Goal: Task Accomplishment & Management: Complete application form

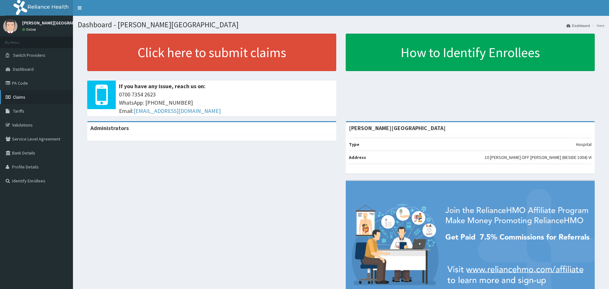
click at [40, 100] on link "Claims" at bounding box center [36, 97] width 73 height 14
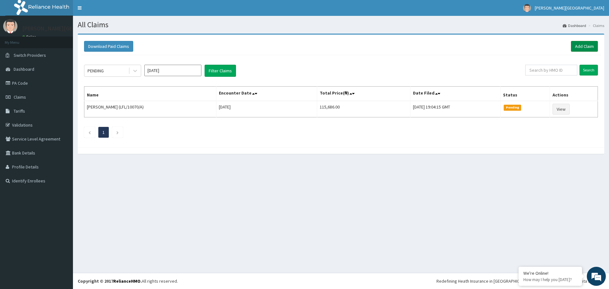
click at [587, 44] on link "Add Claim" at bounding box center [584, 46] width 27 height 11
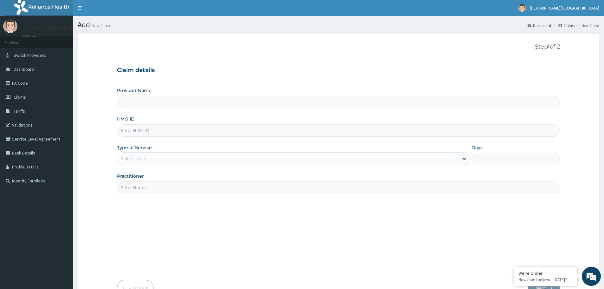
click at [182, 103] on input "Provider Name" at bounding box center [338, 102] width 443 height 12
click at [155, 101] on input "Provider Name" at bounding box center [338, 102] width 443 height 12
type input "[PERSON_NAME][GEOGRAPHIC_DATA]"
click at [154, 124] on div "HMO ID" at bounding box center [338, 126] width 443 height 21
click at [160, 129] on input "HMO ID" at bounding box center [338, 130] width 443 height 12
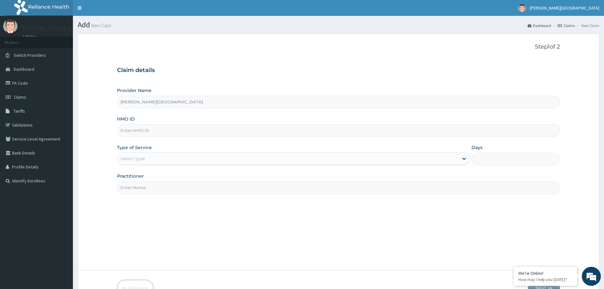
paste input "MCE/10068/A"
type input "MCE/10068/A"
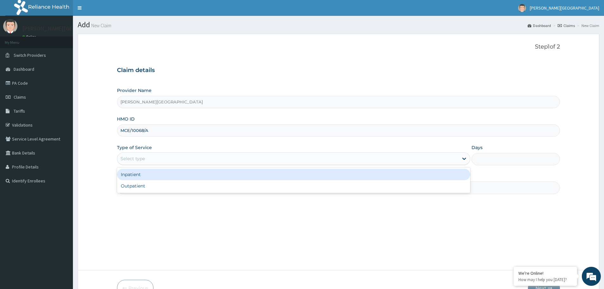
click at [167, 158] on div "Select type" at bounding box center [287, 158] width 341 height 10
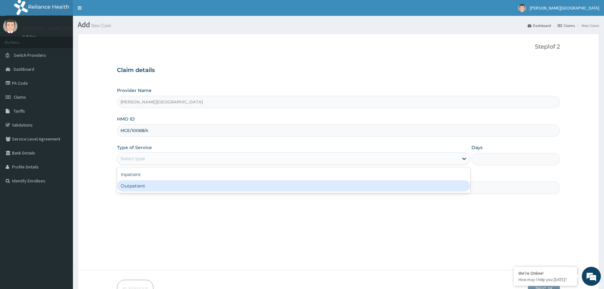
click at [153, 185] on div "Outpatient" at bounding box center [293, 185] width 353 height 11
type input "1"
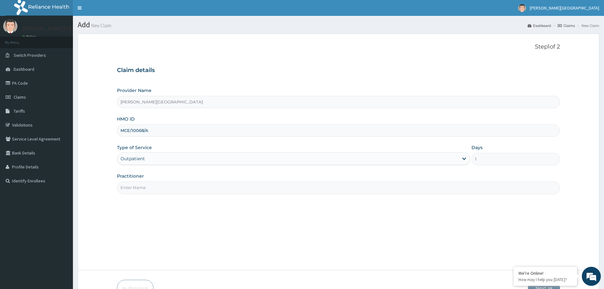
click at [151, 185] on input "Practitioner" at bounding box center [338, 187] width 443 height 12
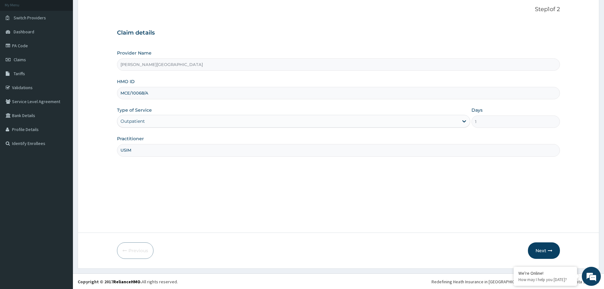
scroll to position [38, 0]
type input "USIM"
click at [541, 254] on button "Next" at bounding box center [544, 250] width 32 height 16
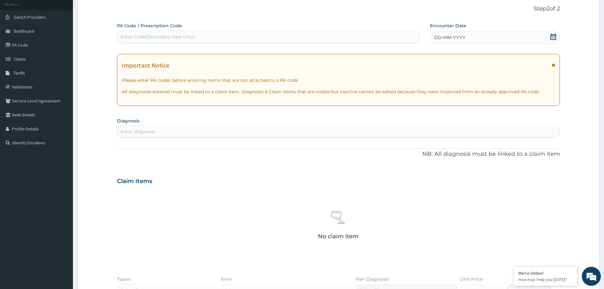
click at [155, 126] on div "Enter diagnosis" at bounding box center [338, 132] width 443 height 12
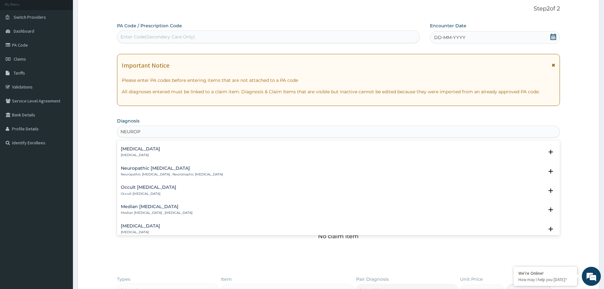
scroll to position [285, 0]
click at [120, 129] on input "NEUROPATHY" at bounding box center [136, 131] width 33 height 6
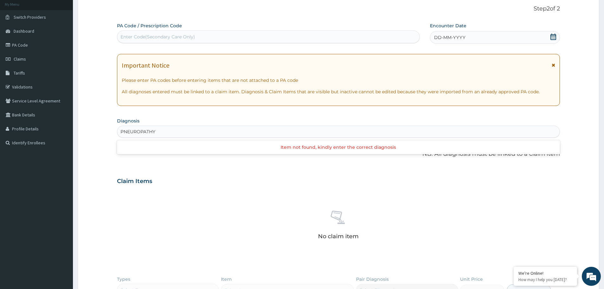
scroll to position [0, 0]
type input "PERIPHERAL NEUROPATHY"
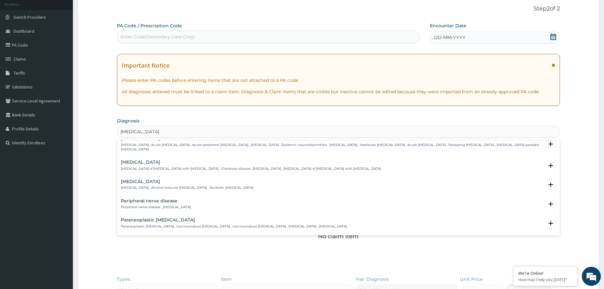
scroll to position [63, 0]
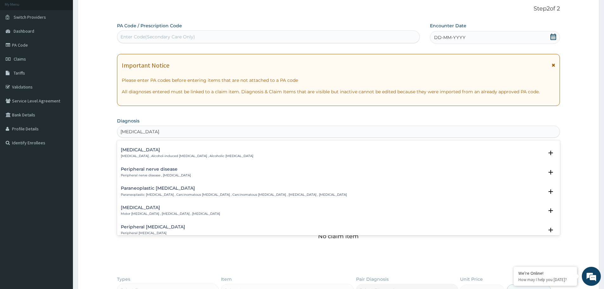
click at [191, 205] on h4 "Peripheral motor neuropathy" at bounding box center [170, 207] width 99 height 5
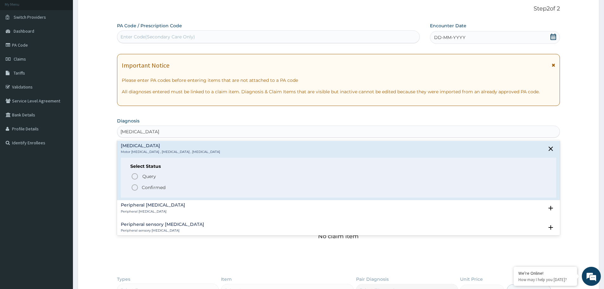
scroll to position [127, 0]
click at [135, 184] on circle "status option filled" at bounding box center [135, 186] width 6 height 6
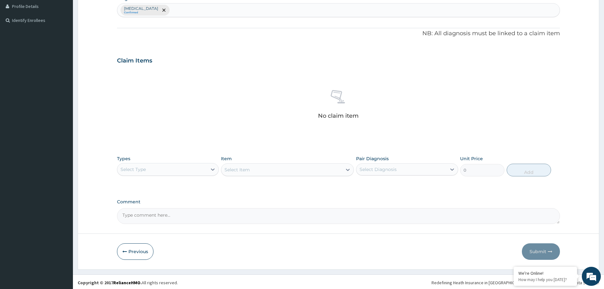
scroll to position [162, 0]
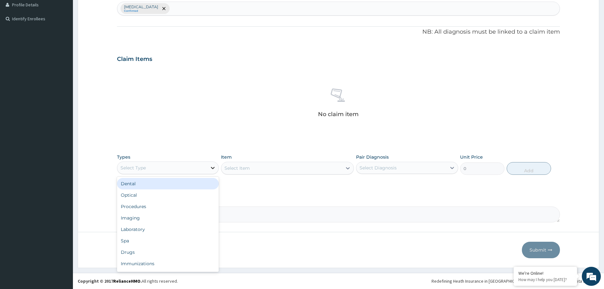
click at [212, 168] on icon at bounding box center [213, 168] width 6 height 6
click at [132, 252] on div "Drugs" at bounding box center [168, 251] width 102 height 11
click at [257, 169] on div "Select Item" at bounding box center [287, 168] width 133 height 13
drag, startPoint x: 249, startPoint y: 168, endPoint x: 254, endPoint y: 165, distance: 5.4
click at [254, 165] on div "Select Item" at bounding box center [287, 168] width 133 height 13
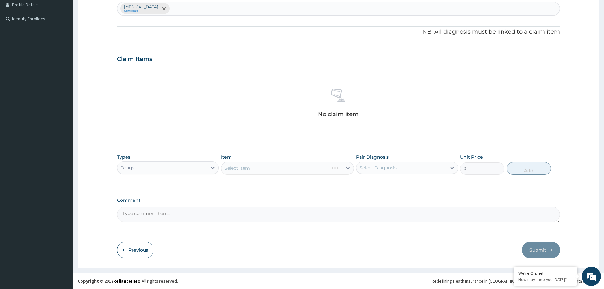
click at [324, 164] on div "Select Item" at bounding box center [287, 168] width 133 height 13
click at [268, 171] on div "Select Item" at bounding box center [287, 168] width 133 height 13
click at [232, 162] on div "Select Item" at bounding box center [287, 168] width 133 height 13
click at [233, 164] on div "Select Item" at bounding box center [287, 168] width 133 height 13
click at [235, 166] on div "Select Item" at bounding box center [287, 168] width 133 height 13
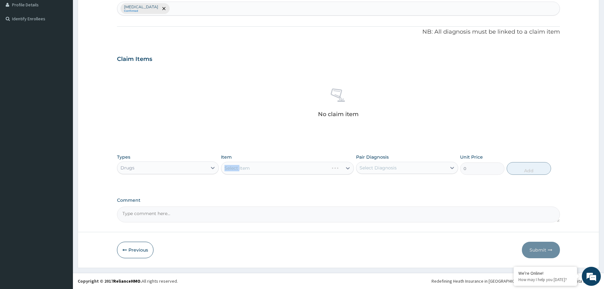
click at [236, 166] on div "Select Item" at bounding box center [287, 168] width 133 height 13
click at [262, 169] on div "Select Item" at bounding box center [287, 168] width 133 height 13
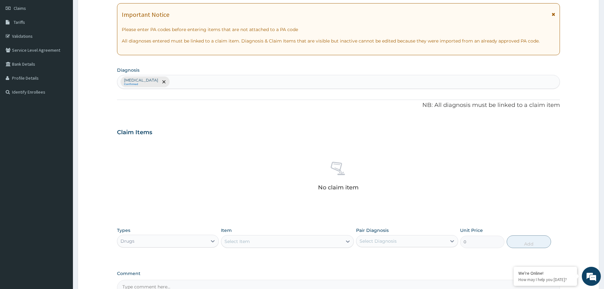
scroll to position [3, 0]
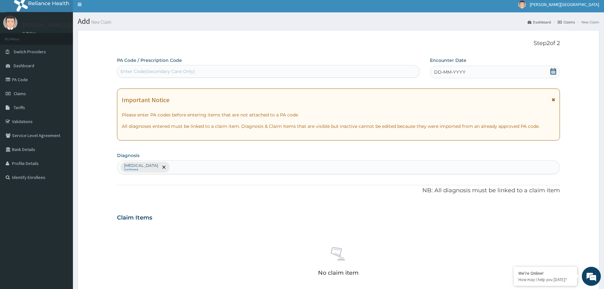
click at [447, 69] on span "DD-MM-YYYY" at bounding box center [449, 72] width 31 height 6
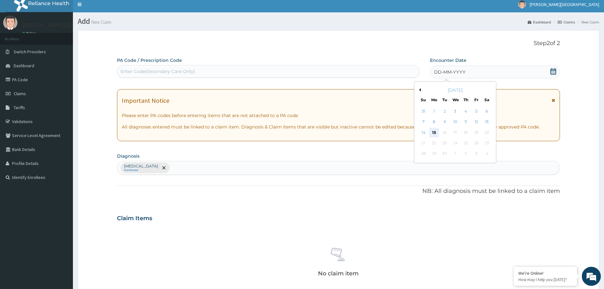
click at [434, 131] on div "15" at bounding box center [434, 133] width 10 height 10
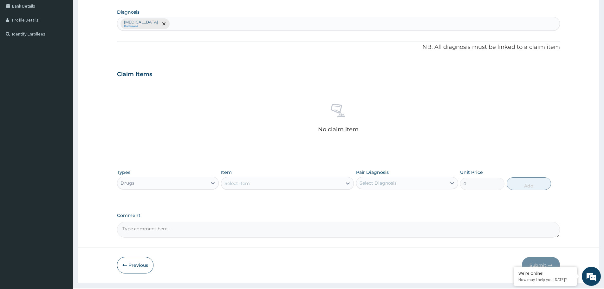
scroll to position [162, 0]
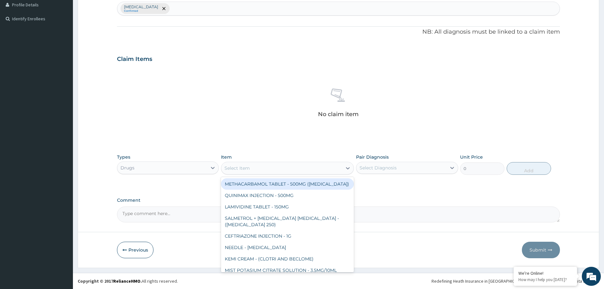
click at [239, 166] on div "Select Item" at bounding box center [236, 168] width 25 height 6
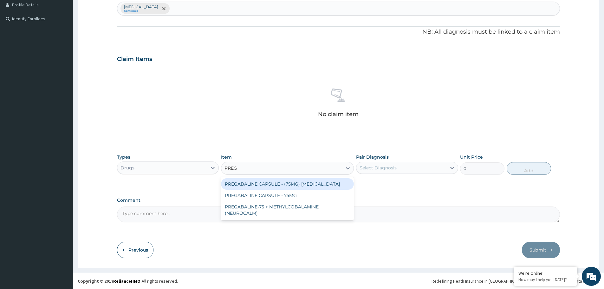
type input "PREGA"
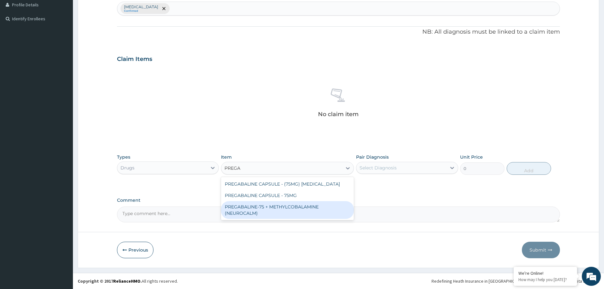
click at [267, 210] on div "PREGABALINE-75 + METHYLCOBALAMINE (NEUROCALM)" at bounding box center [287, 210] width 133 height 18
type input "456"
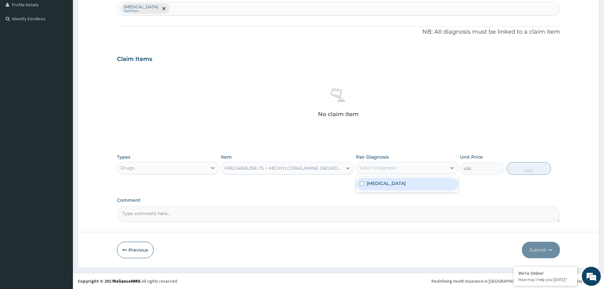
click at [377, 168] on div "Select Diagnosis" at bounding box center [378, 168] width 37 height 6
click at [362, 185] on input "checkbox" at bounding box center [362, 183] width 4 height 4
checkbox input "true"
click at [346, 168] on icon at bounding box center [348, 168] width 6 height 6
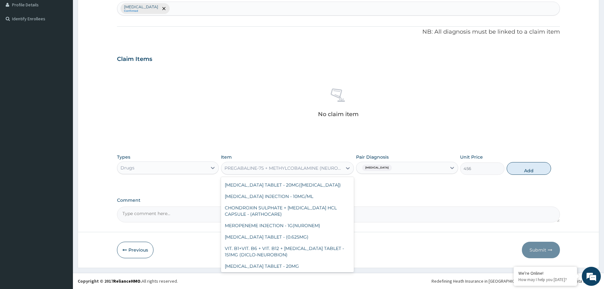
scroll to position [6692, 0]
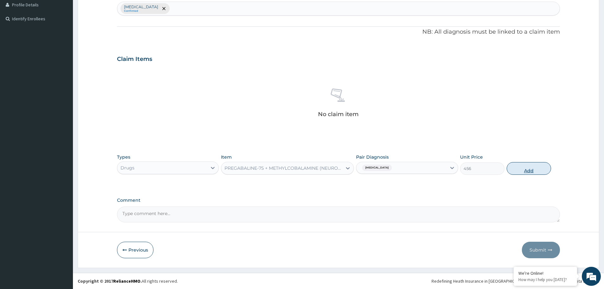
click at [526, 166] on button "Add" at bounding box center [529, 168] width 44 height 13
type input "0"
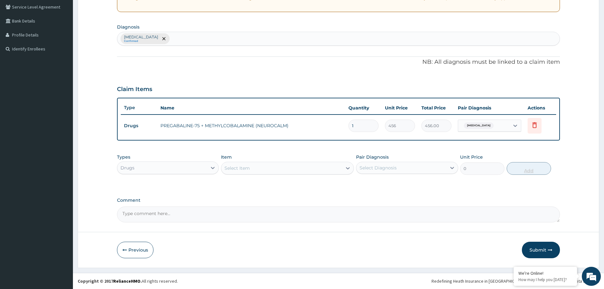
scroll to position [132, 0]
click at [251, 164] on div "Select Item" at bounding box center [281, 168] width 121 height 10
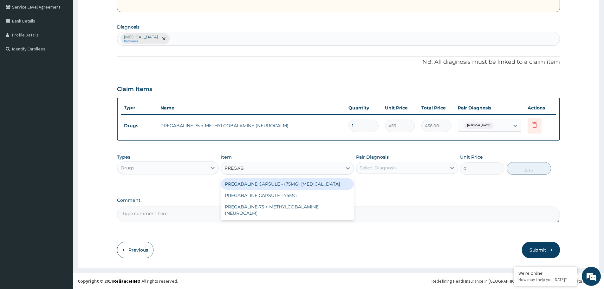
type input "PREGABA"
click at [272, 187] on div "PREGABALINE CAPSULE - (75MG) LYRICA" at bounding box center [287, 183] width 133 height 11
type input "315.4"
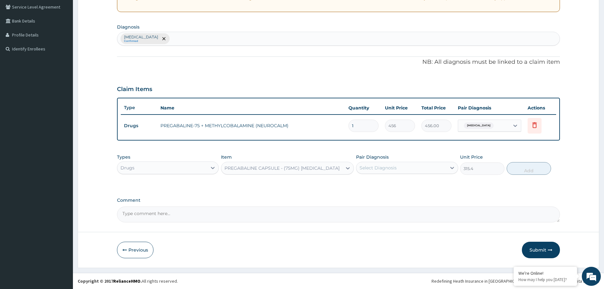
click at [317, 166] on div "PREGABALINE CAPSULE - (75MG) LYRICA" at bounding box center [281, 168] width 121 height 10
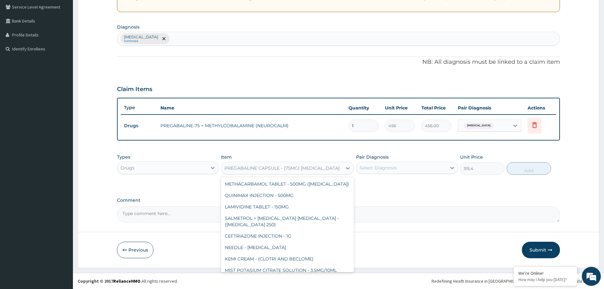
scroll to position [71, 0]
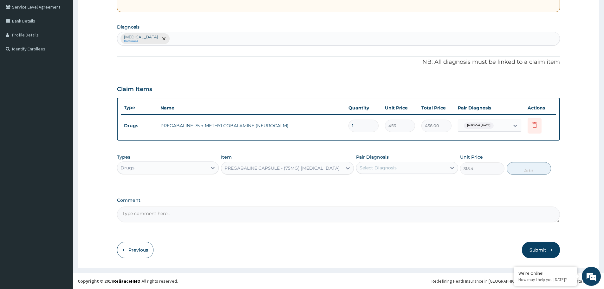
click at [341, 166] on div "PREGABALINE CAPSULE - (75MG) LYRICA" at bounding box center [281, 168] width 121 height 10
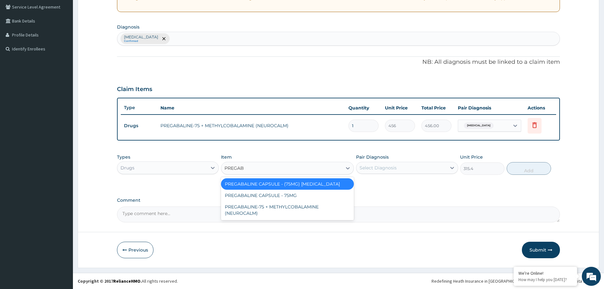
type input "PREGABA"
click at [265, 202] on div "PREGABALINE-75 + METHYLCOBALAMINE (NEUROCALM)" at bounding box center [287, 210] width 133 height 18
type input "0"
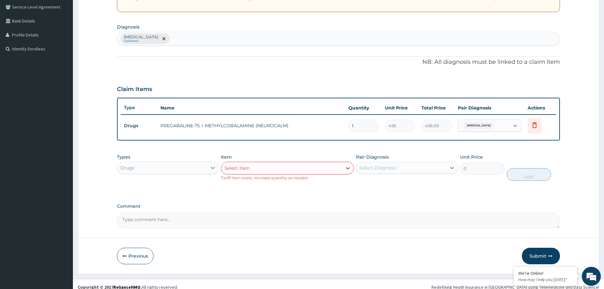
click at [286, 169] on div "Select Item" at bounding box center [281, 168] width 121 height 10
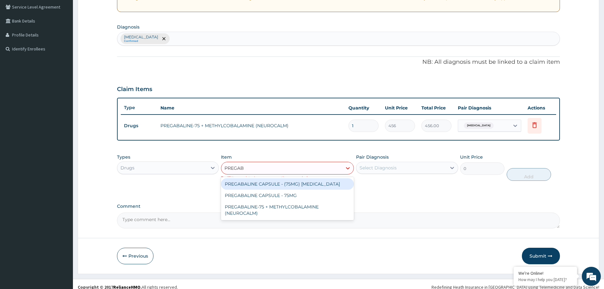
type input "PREGABA"
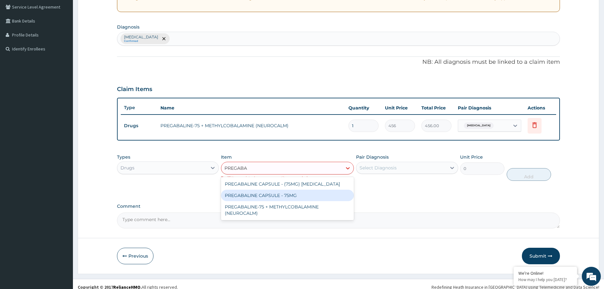
click at [253, 197] on div "PREGABALINE CAPSULE - 75MG" at bounding box center [287, 195] width 133 height 11
type input "228"
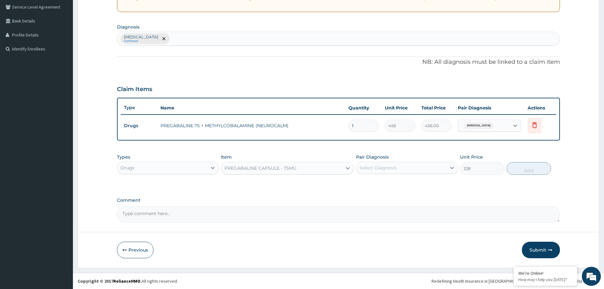
click at [361, 124] on input "1" at bounding box center [363, 126] width 30 height 12
type input "0.00"
type input "3"
type input "1368.00"
type input "30"
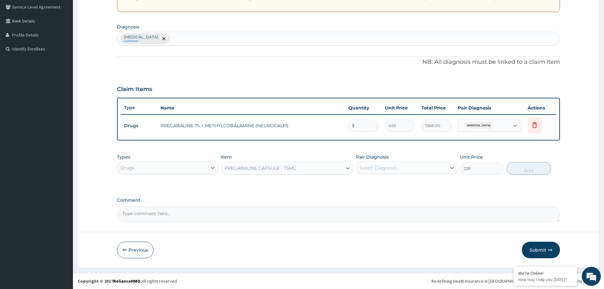
type input "13680.00"
type input "30"
click at [569, 158] on form "Step 2 of 2 PA Code / Prescription Code Enter Code(Secondary Care Only) Encount…" at bounding box center [339, 85] width 522 height 366
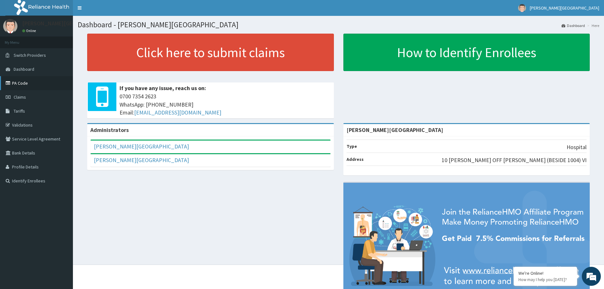
click at [37, 83] on link "PA Code" at bounding box center [36, 83] width 73 height 14
click at [25, 83] on link "PA Code" at bounding box center [36, 83] width 73 height 14
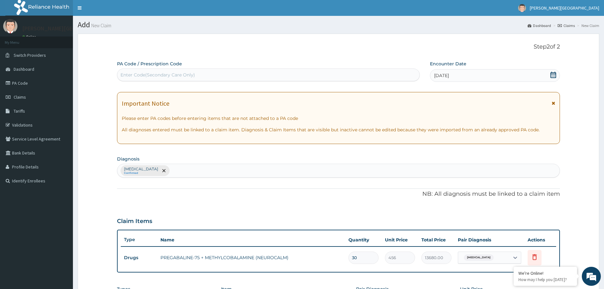
click at [333, 76] on div "Enter Code(Secondary Care Only)" at bounding box center [268, 75] width 302 height 10
paste input "PA/DE2D82"
type input "PA/DE2D82"
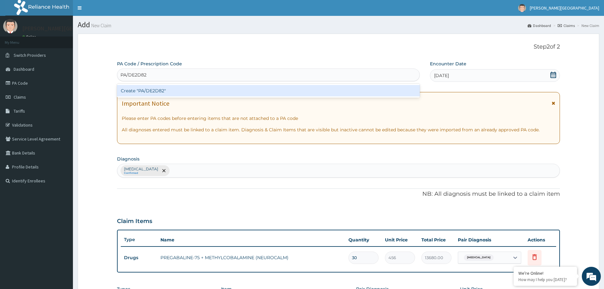
click at [199, 88] on div "Create "PA/DE2D82"" at bounding box center [268, 90] width 303 height 11
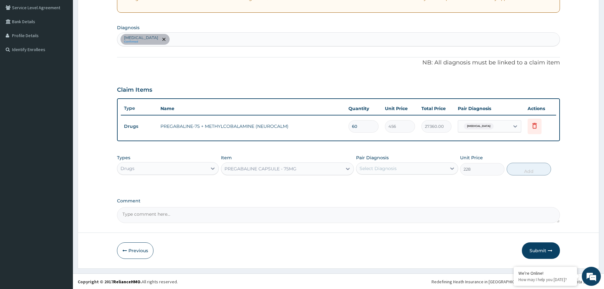
scroll to position [132, 0]
type input "59"
type input "26904.00"
type input "5"
type input "2280.00"
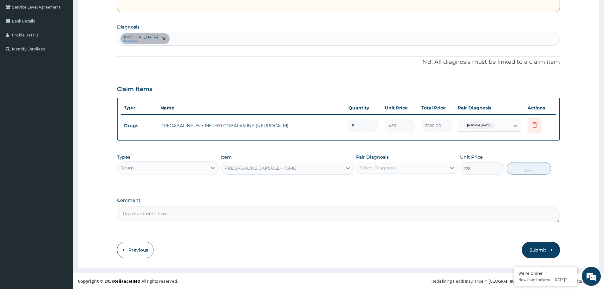
type input "0.00"
type input "3"
type input "1368.00"
type input "30"
type input "13680.00"
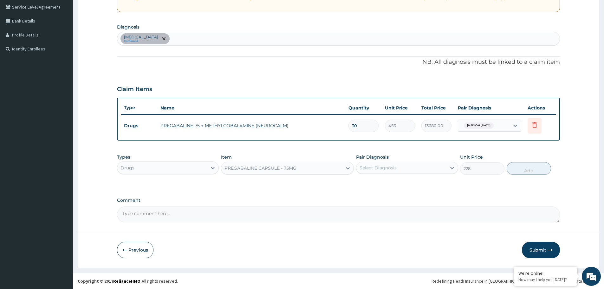
type input "30"
click at [589, 185] on form "Step 2 of 2 PA Code / Prescription Code PA/DE2D82 Encounter Date 15-09-2025 Imp…" at bounding box center [339, 85] width 522 height 366
click at [538, 252] on button "Submit" at bounding box center [541, 250] width 38 height 16
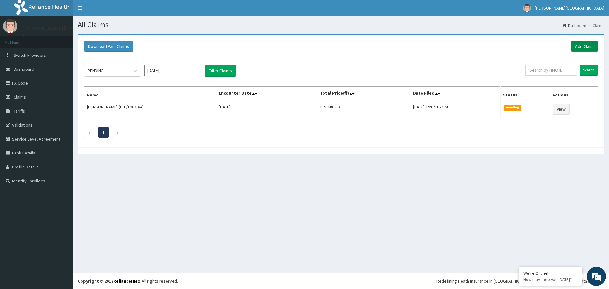
click at [585, 46] on link "Add Claim" at bounding box center [584, 46] width 27 height 11
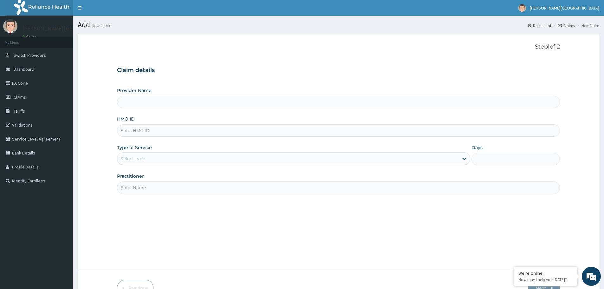
type input "[PERSON_NAME][GEOGRAPHIC_DATA]"
click at [175, 103] on input "[PERSON_NAME][GEOGRAPHIC_DATA]" at bounding box center [338, 102] width 443 height 12
click at [161, 126] on input "HMO ID" at bounding box center [338, 130] width 443 height 12
